Goal: Task Accomplishment & Management: Manage account settings

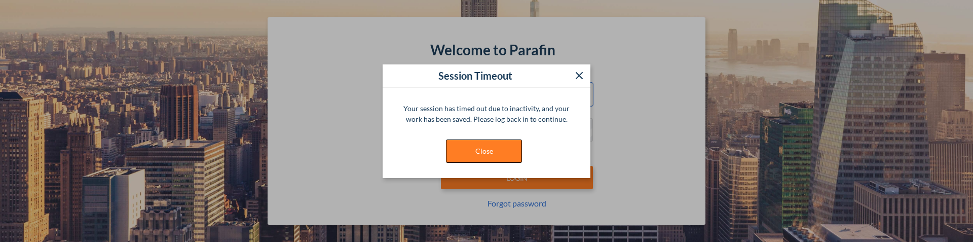
type input "**********"
click at [486, 148] on button "Close" at bounding box center [484, 150] width 76 height 23
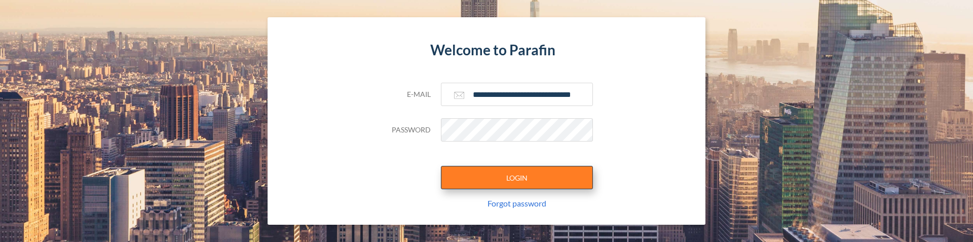
click at [519, 171] on button "LOGIN" at bounding box center [517, 177] width 152 height 23
